Goal: Find specific page/section: Find specific page/section

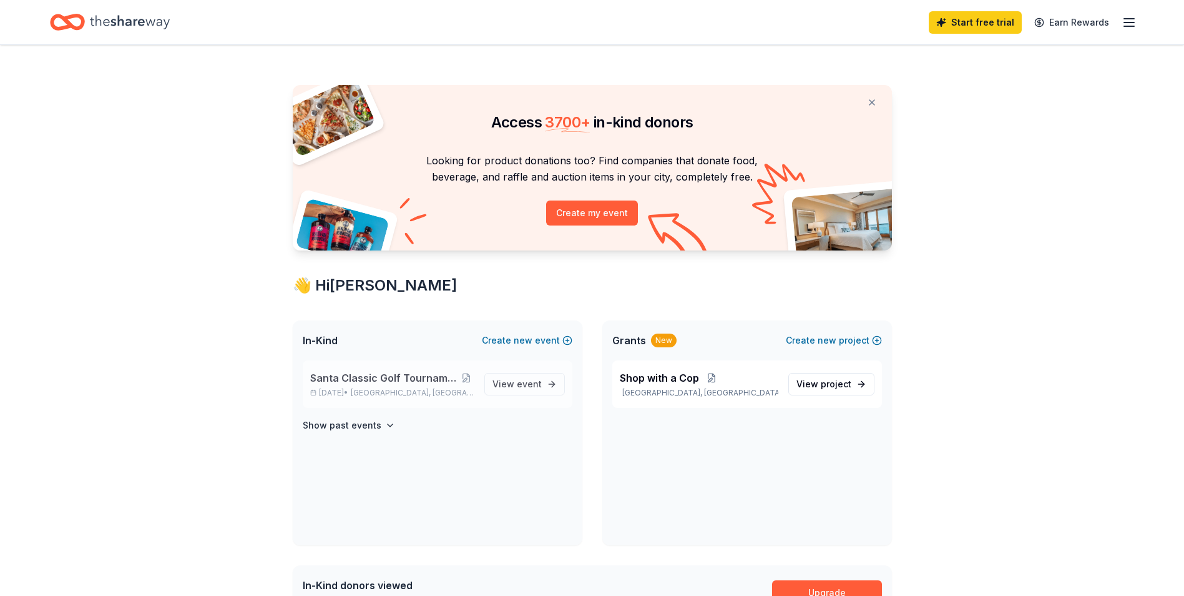
click at [379, 382] on span "Santa Classic Golf Tournament / Shop with a Cop" at bounding box center [384, 377] width 149 height 15
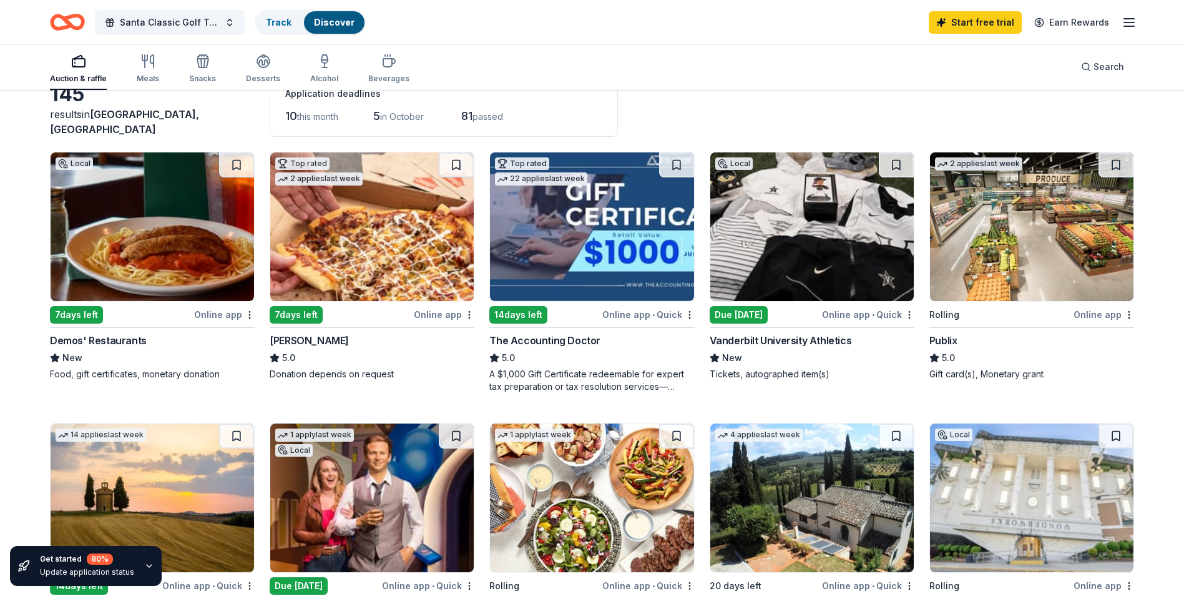
scroll to position [62, 0]
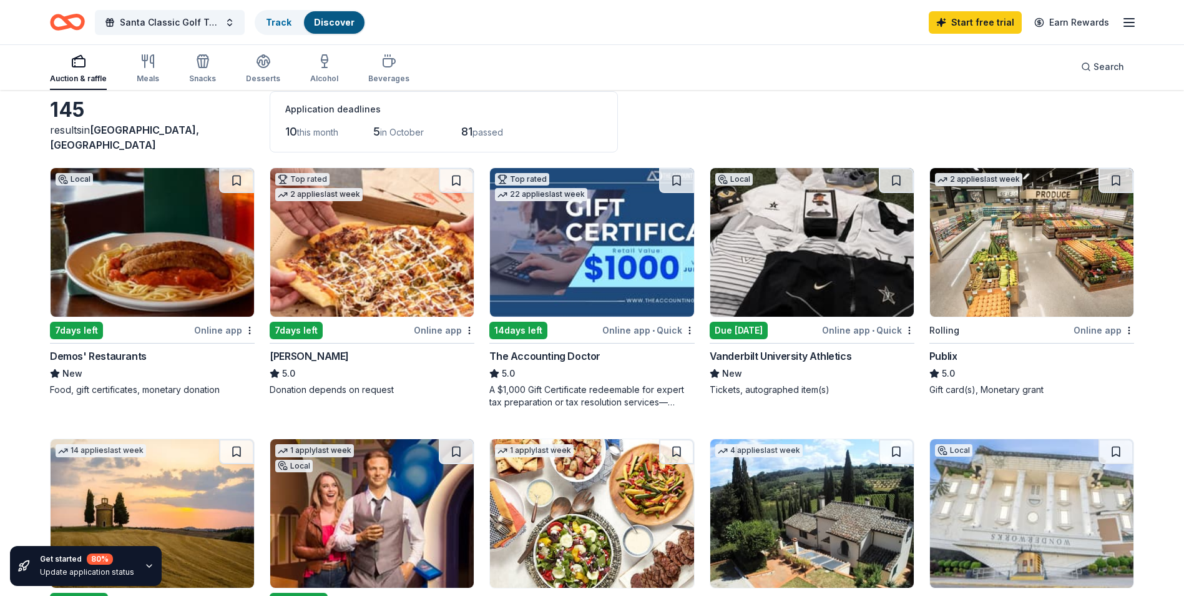
click at [792, 360] on div "Vanderbilt University Athletics" at bounding box center [781, 355] width 142 height 15
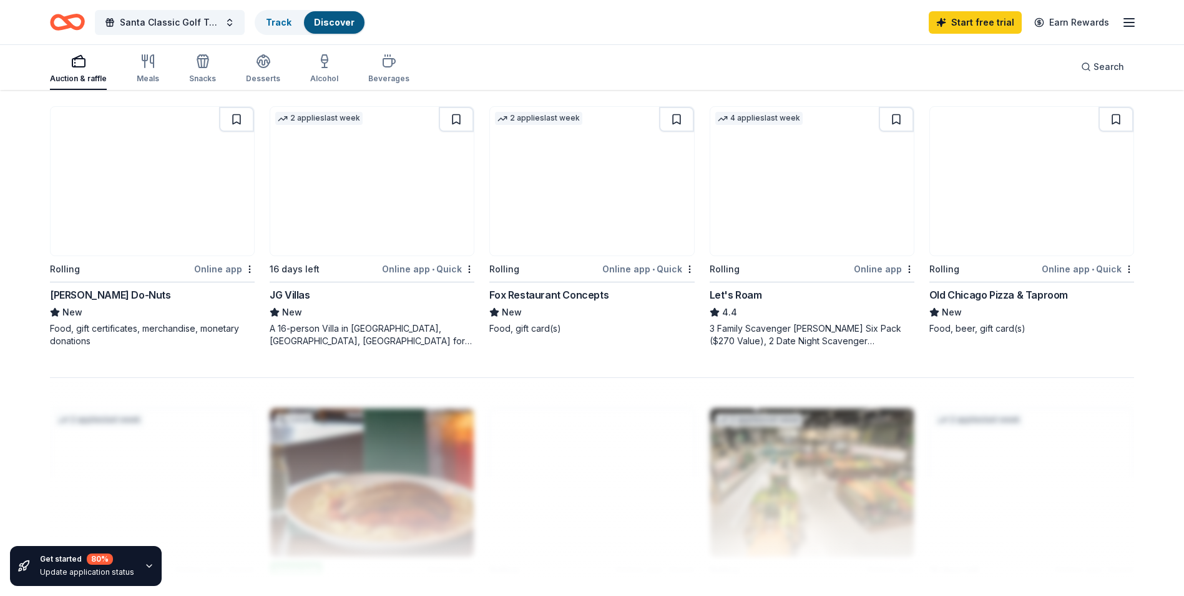
scroll to position [874, 0]
